Goal: Navigation & Orientation: Find specific page/section

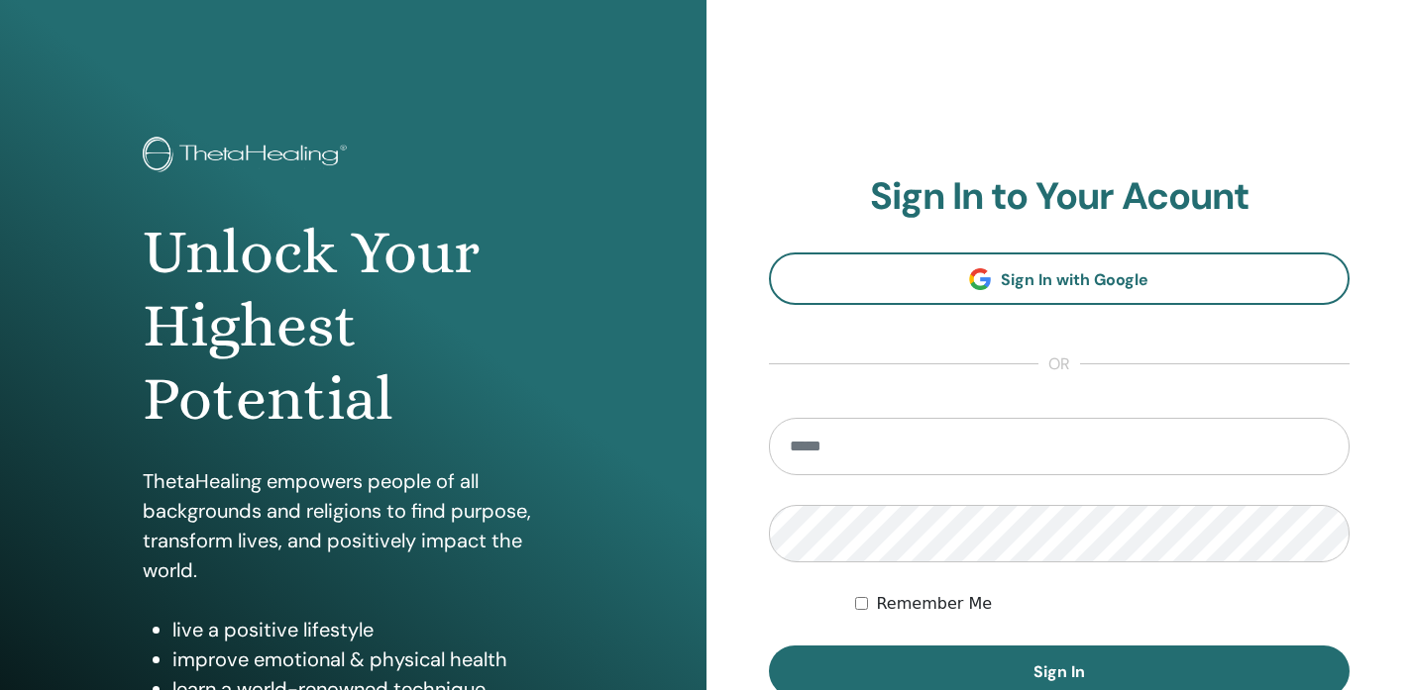
click at [824, 459] on input "email" at bounding box center [1059, 446] width 581 height 57
type input "**********"
click at [769, 646] on button "Sign In" at bounding box center [1059, 672] width 581 height 52
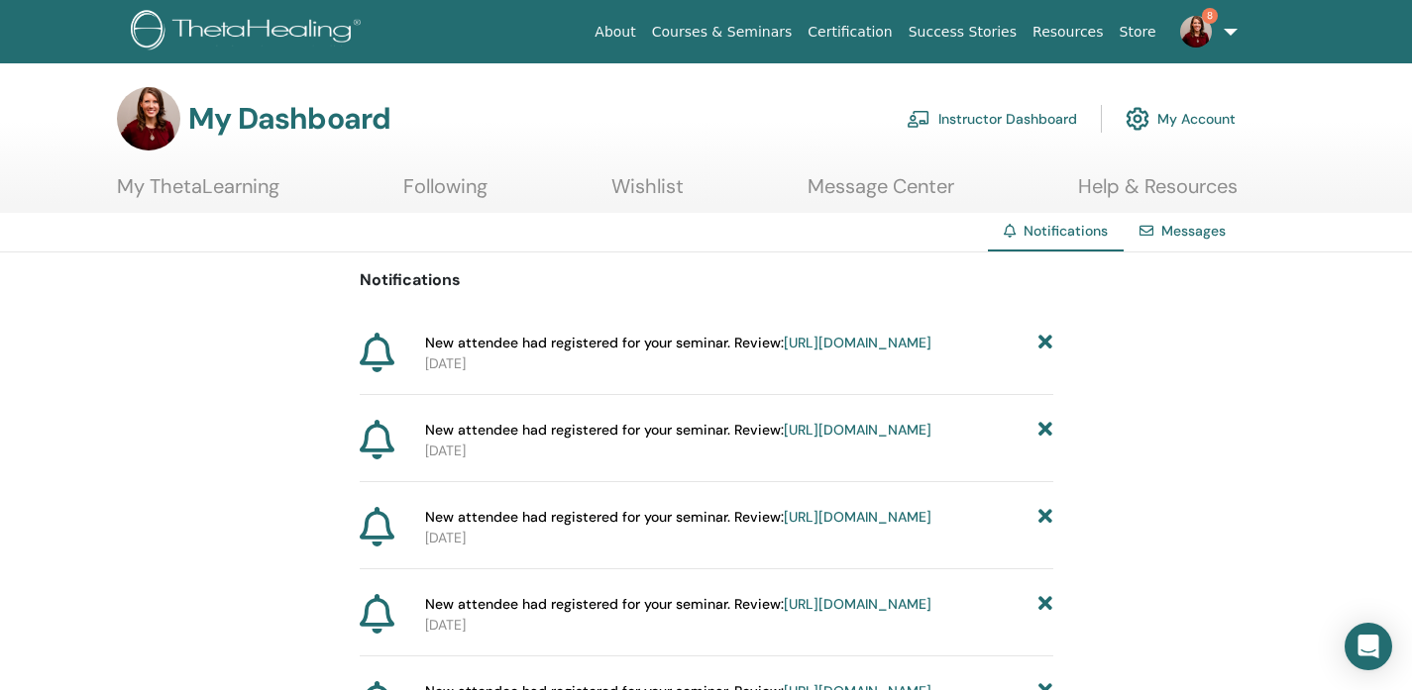
click at [784, 352] on link "https://member.thetahealing.com/instructor/seminar/348902/attendees" at bounding box center [858, 343] width 148 height 18
click at [1174, 183] on link "Help & Resources" at bounding box center [1157, 193] width 159 height 39
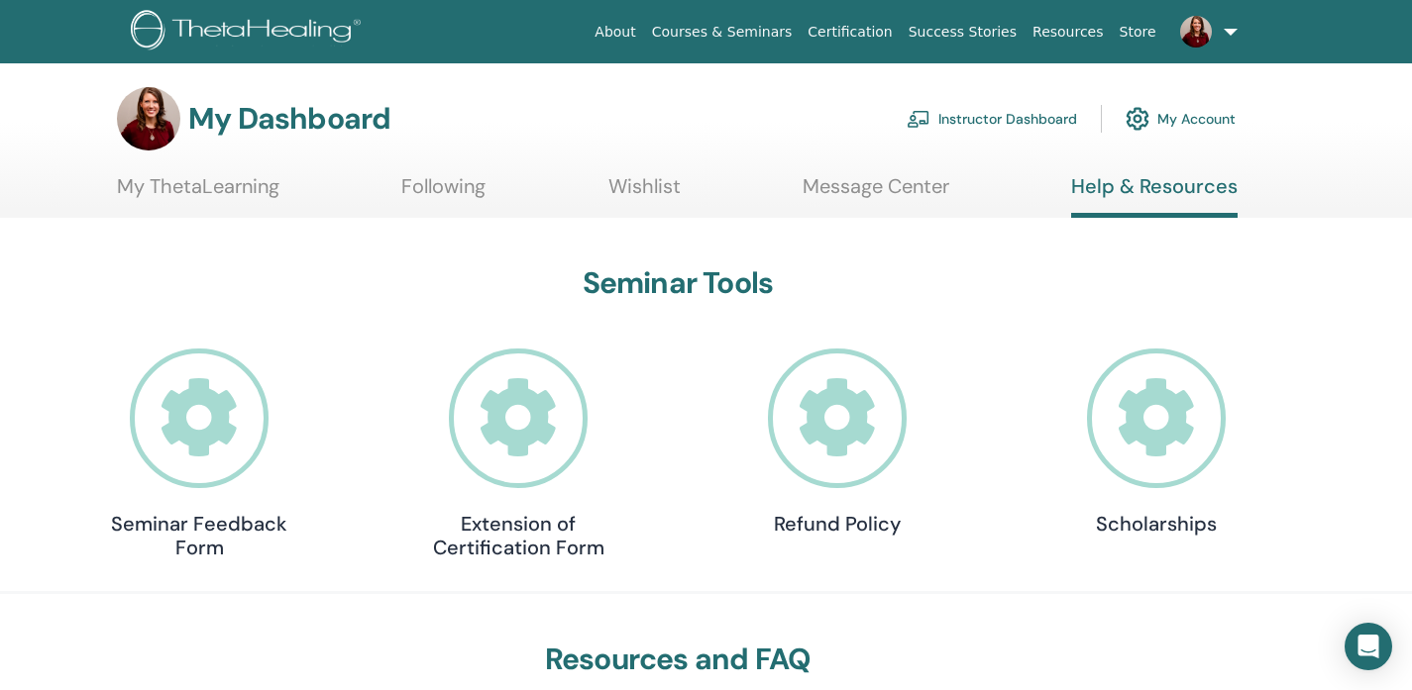
click at [1013, 121] on link "Instructor Dashboard" at bounding box center [991, 119] width 170 height 44
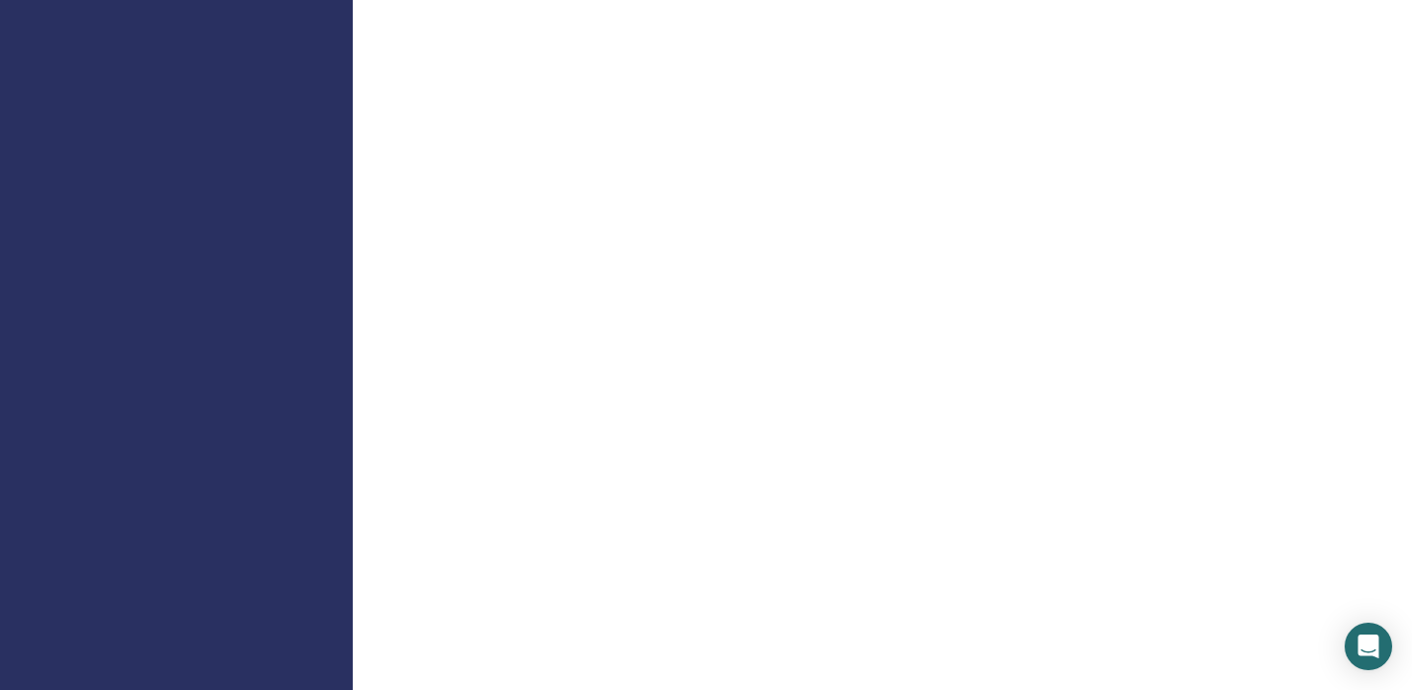
scroll to position [949, 0]
